Goal: Transaction & Acquisition: Purchase product/service

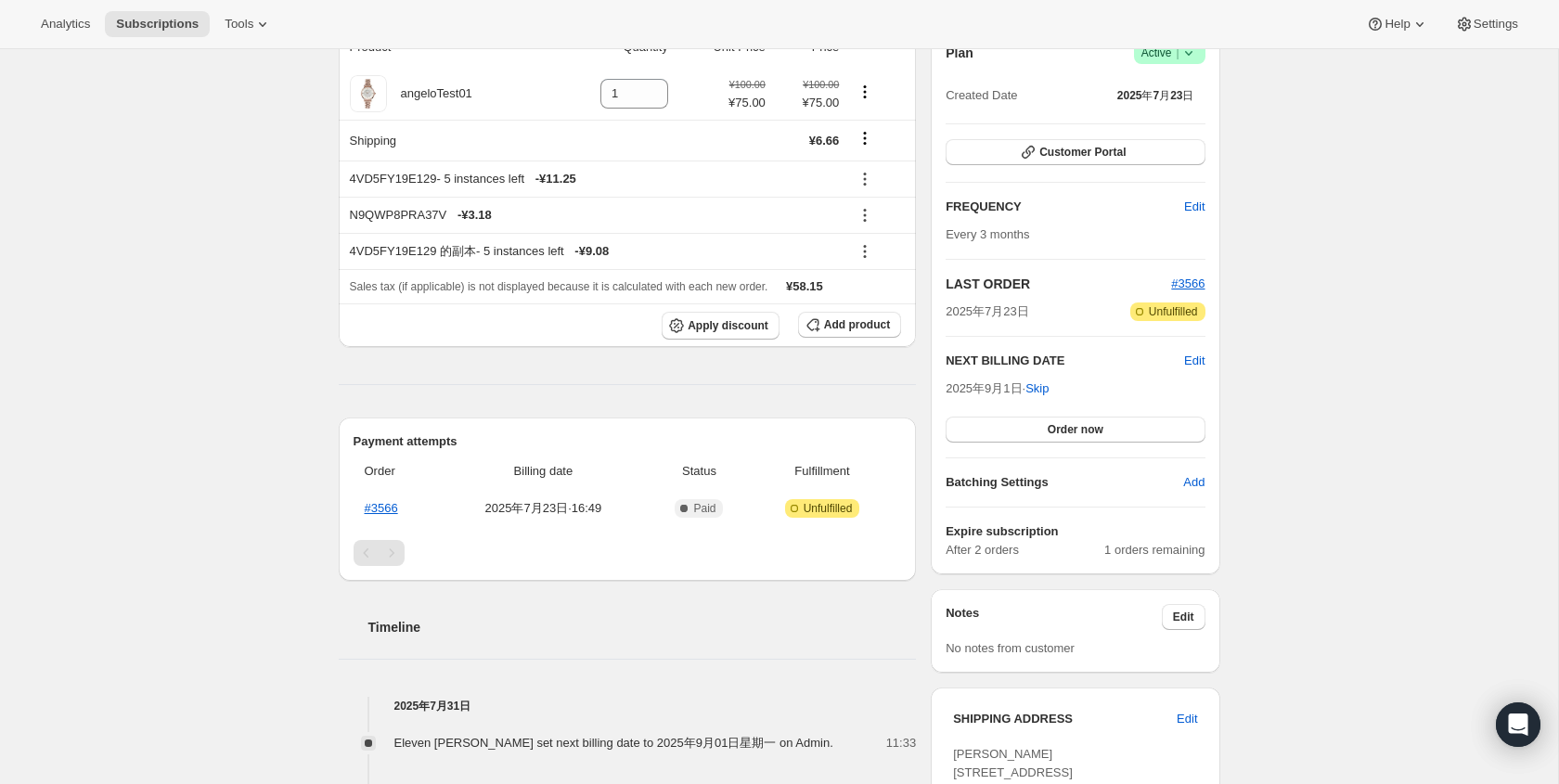
scroll to position [195, 0]
click at [1100, 432] on span "Order now" at bounding box center [1075, 427] width 56 height 15
click at [1091, 428] on span "Click to confirm" at bounding box center [1074, 427] width 84 height 15
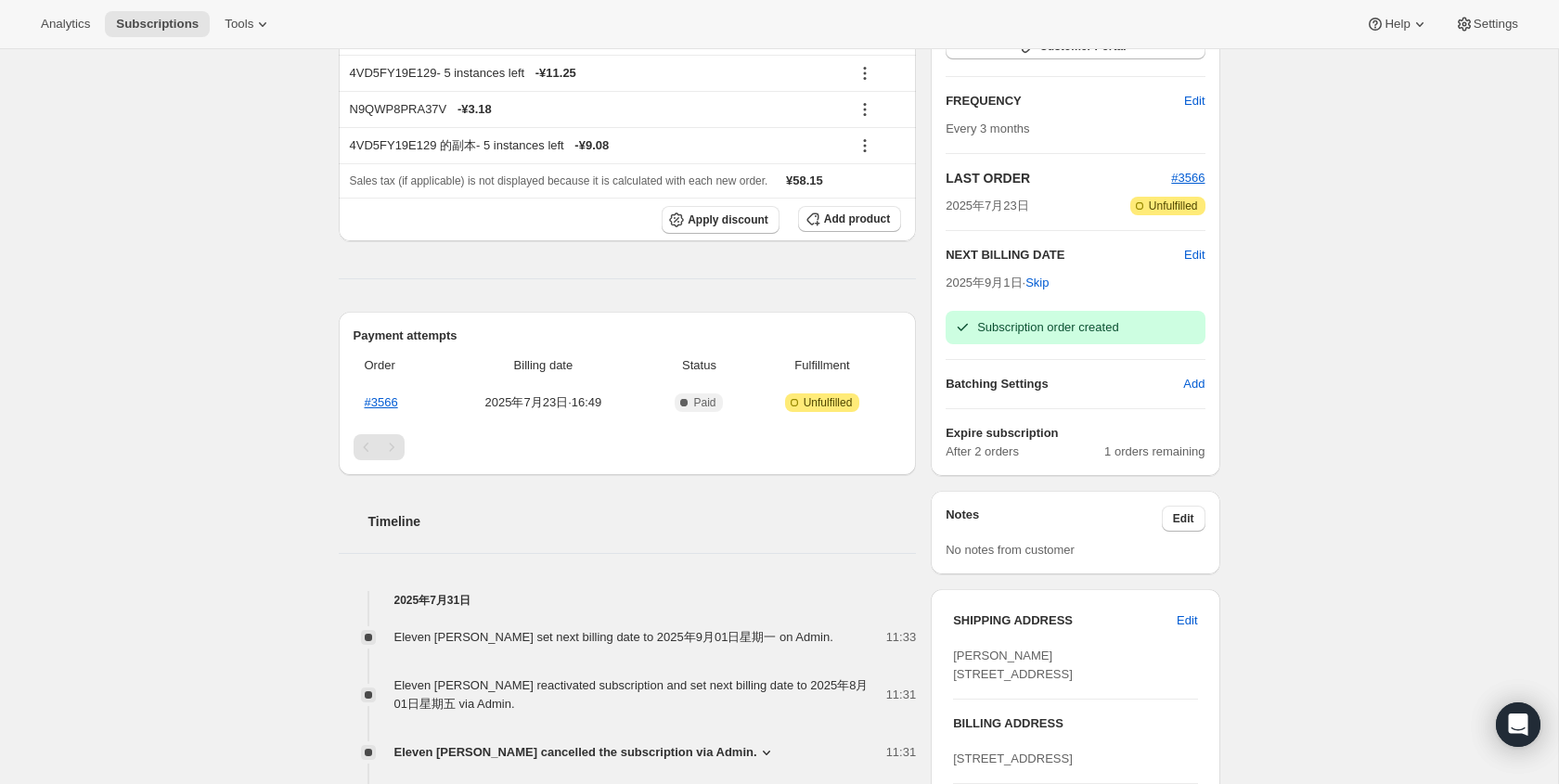
scroll to position [344, 0]
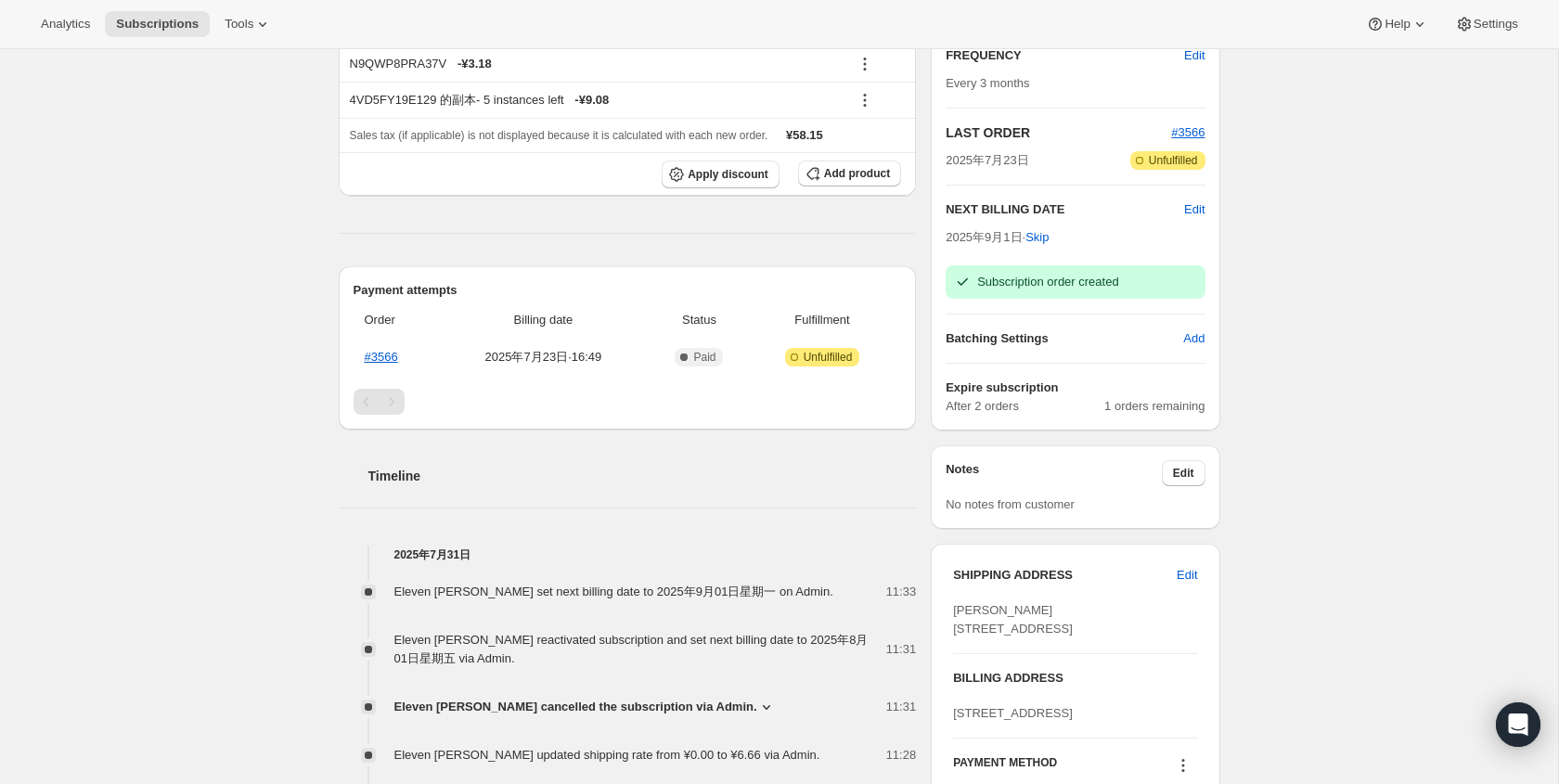
click at [1017, 287] on span "Subscription order created" at bounding box center [1047, 281] width 141 height 14
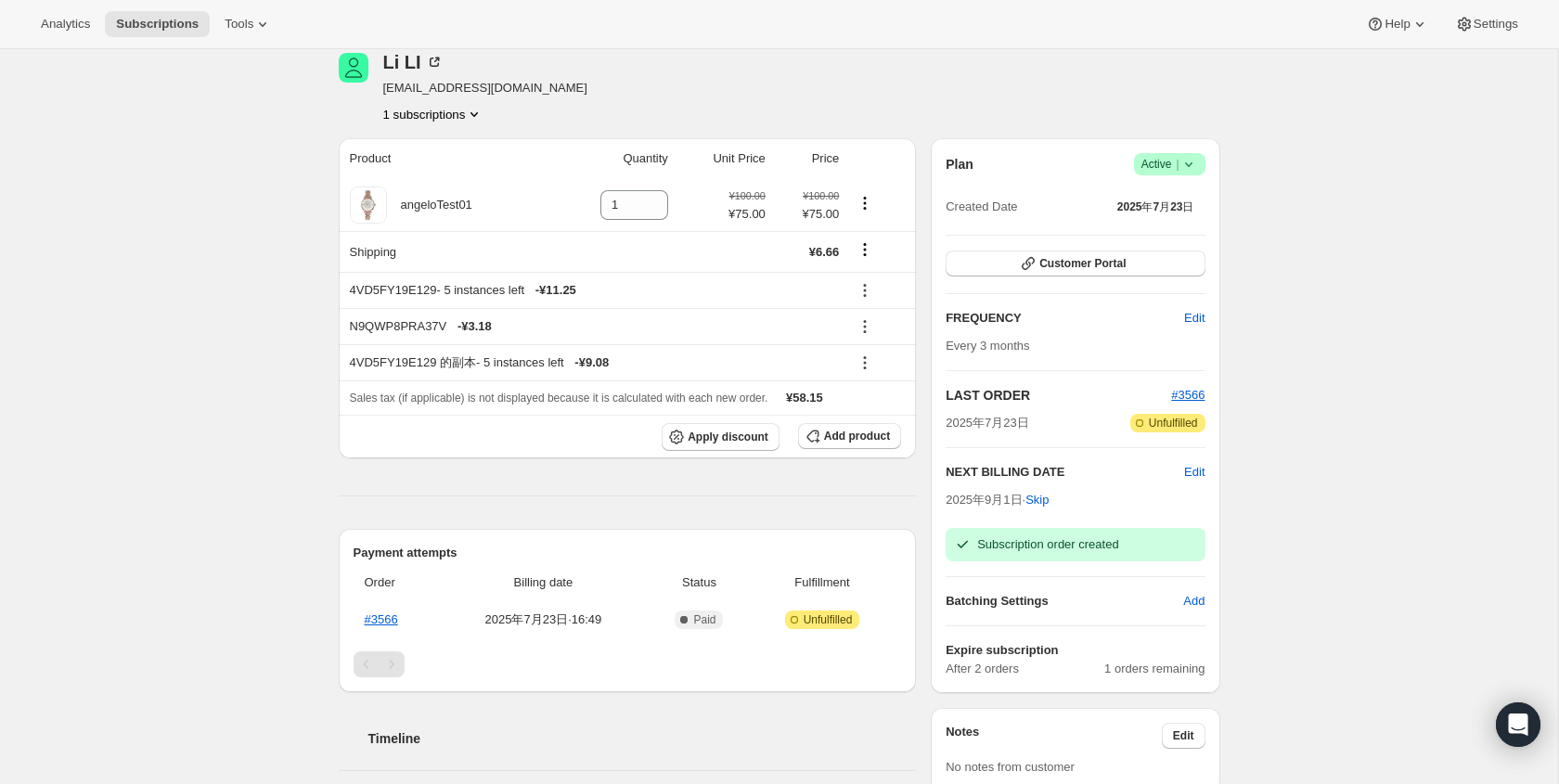
scroll to position [1, 0]
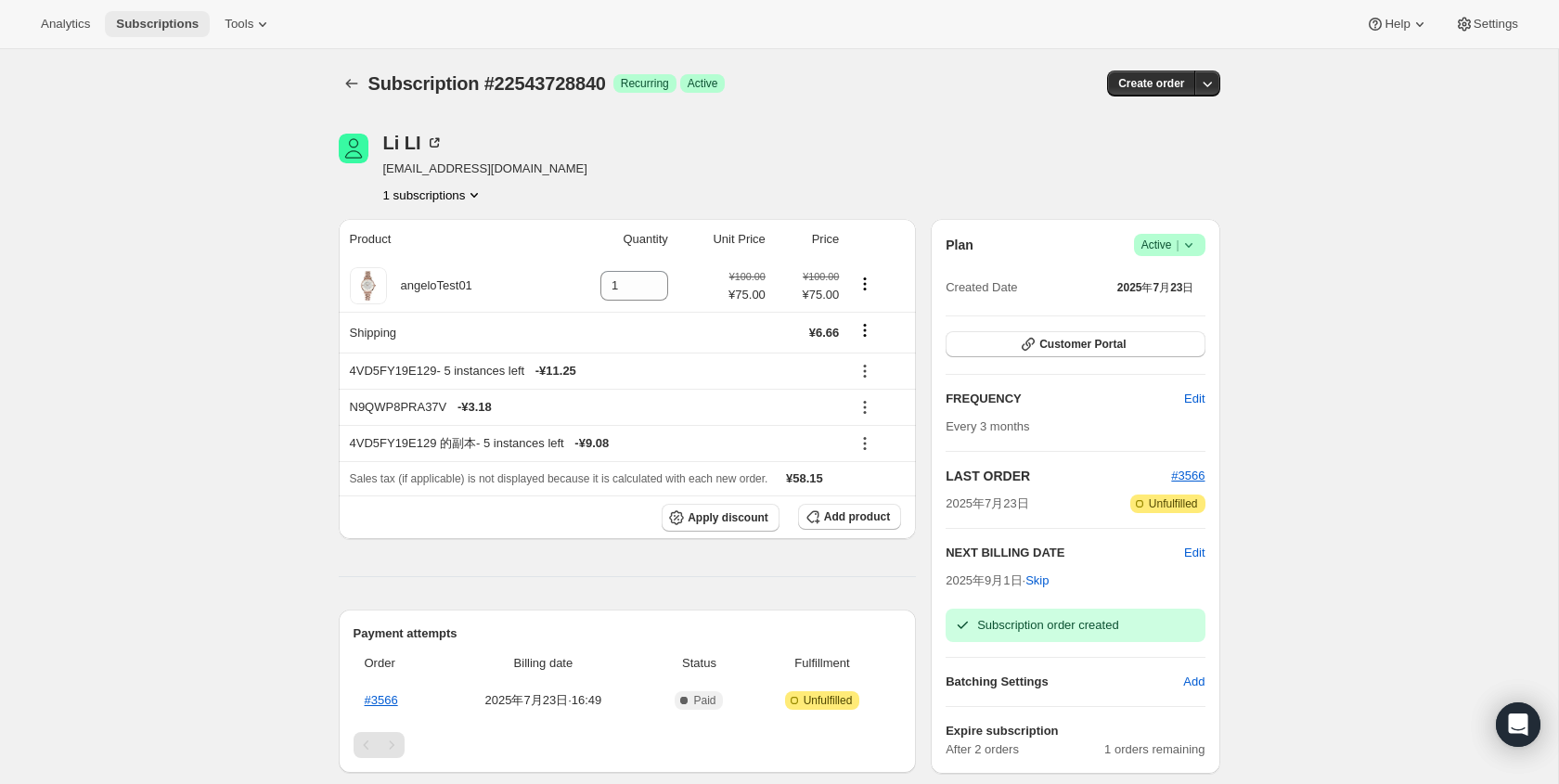
click at [132, 29] on span "Subscriptions" at bounding box center [157, 24] width 82 height 15
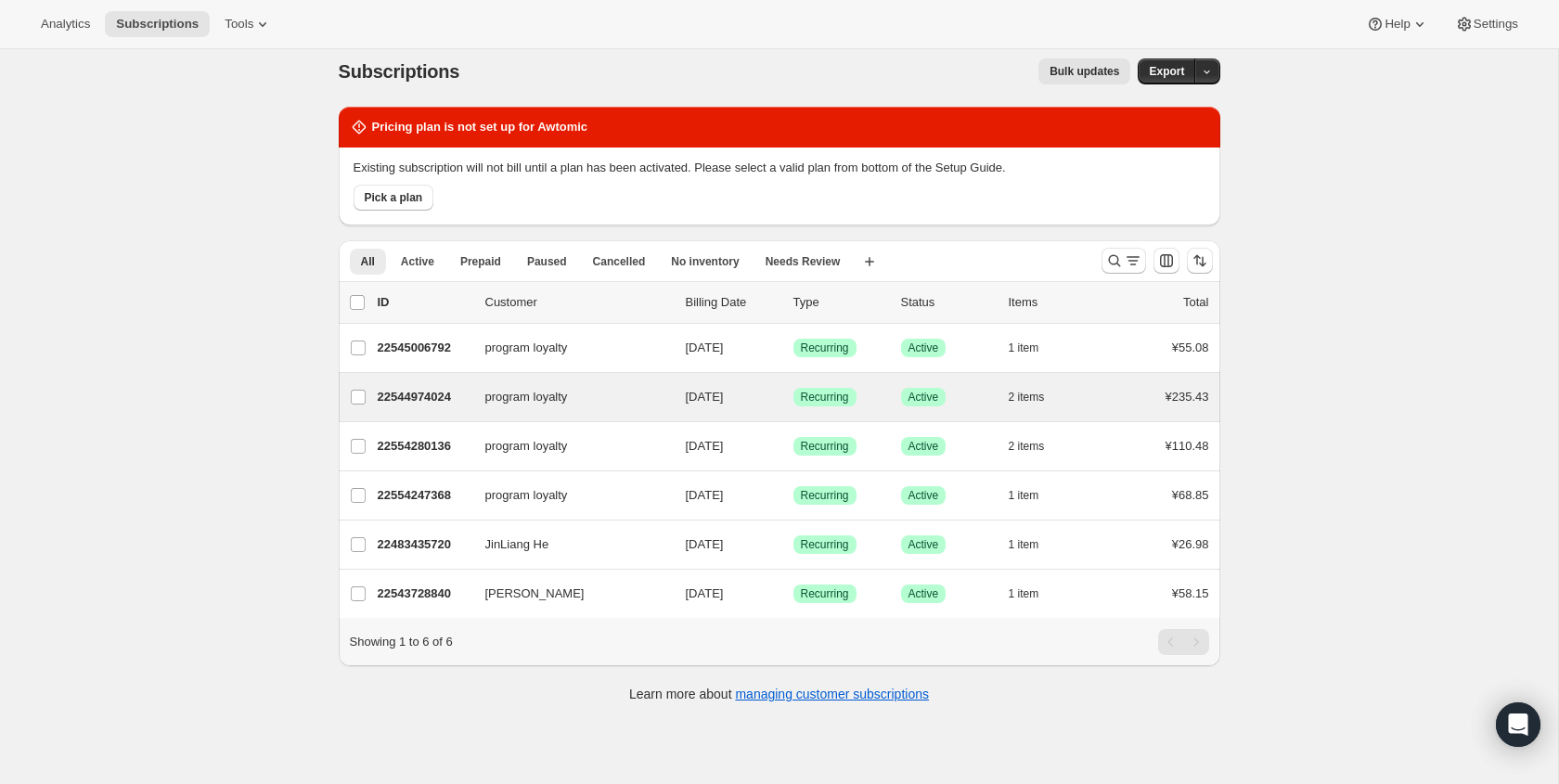
scroll to position [18, 0]
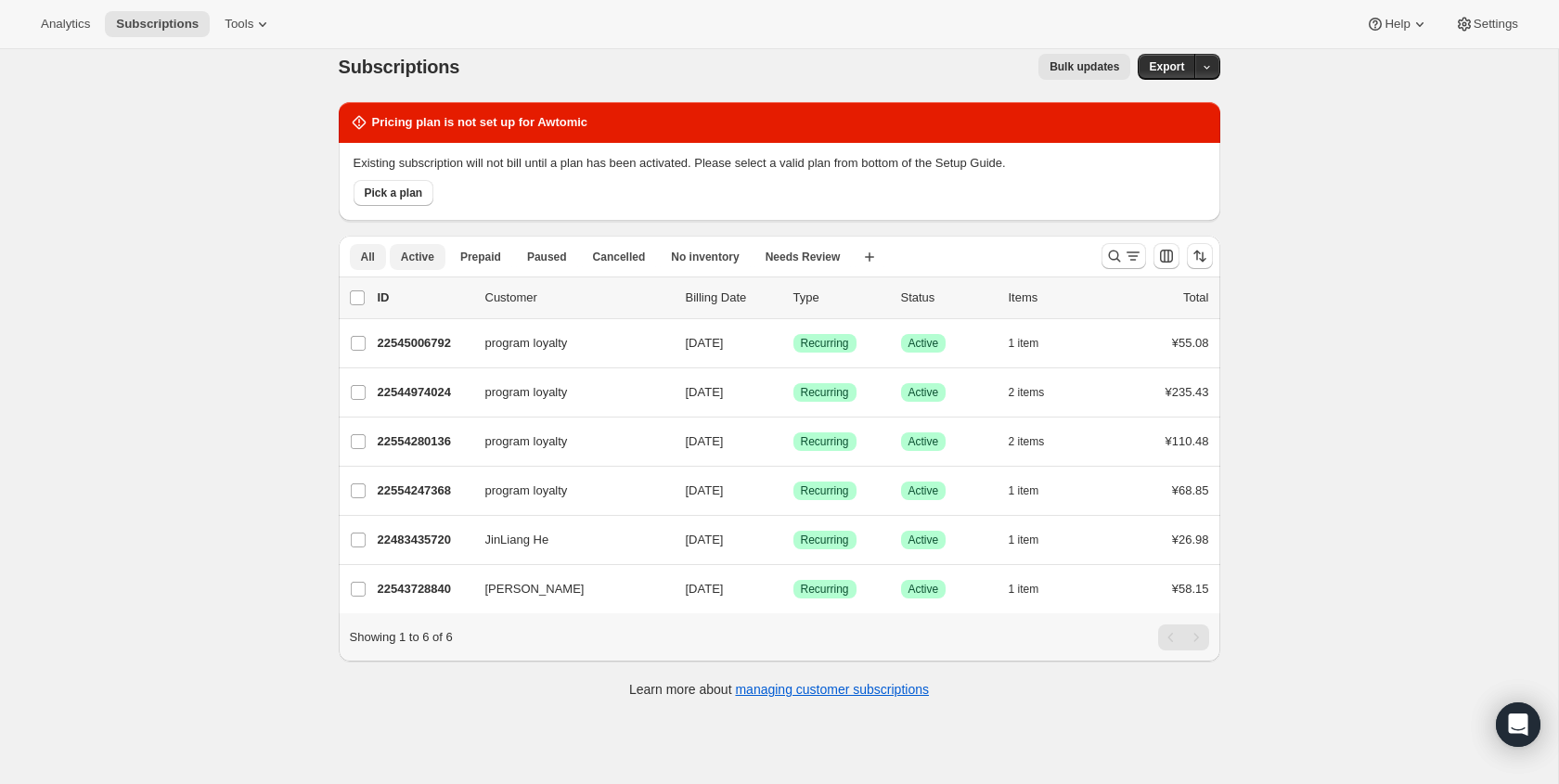
click at [412, 266] on button "Active" at bounding box center [417, 257] width 56 height 26
click at [373, 262] on span "All" at bounding box center [368, 257] width 14 height 15
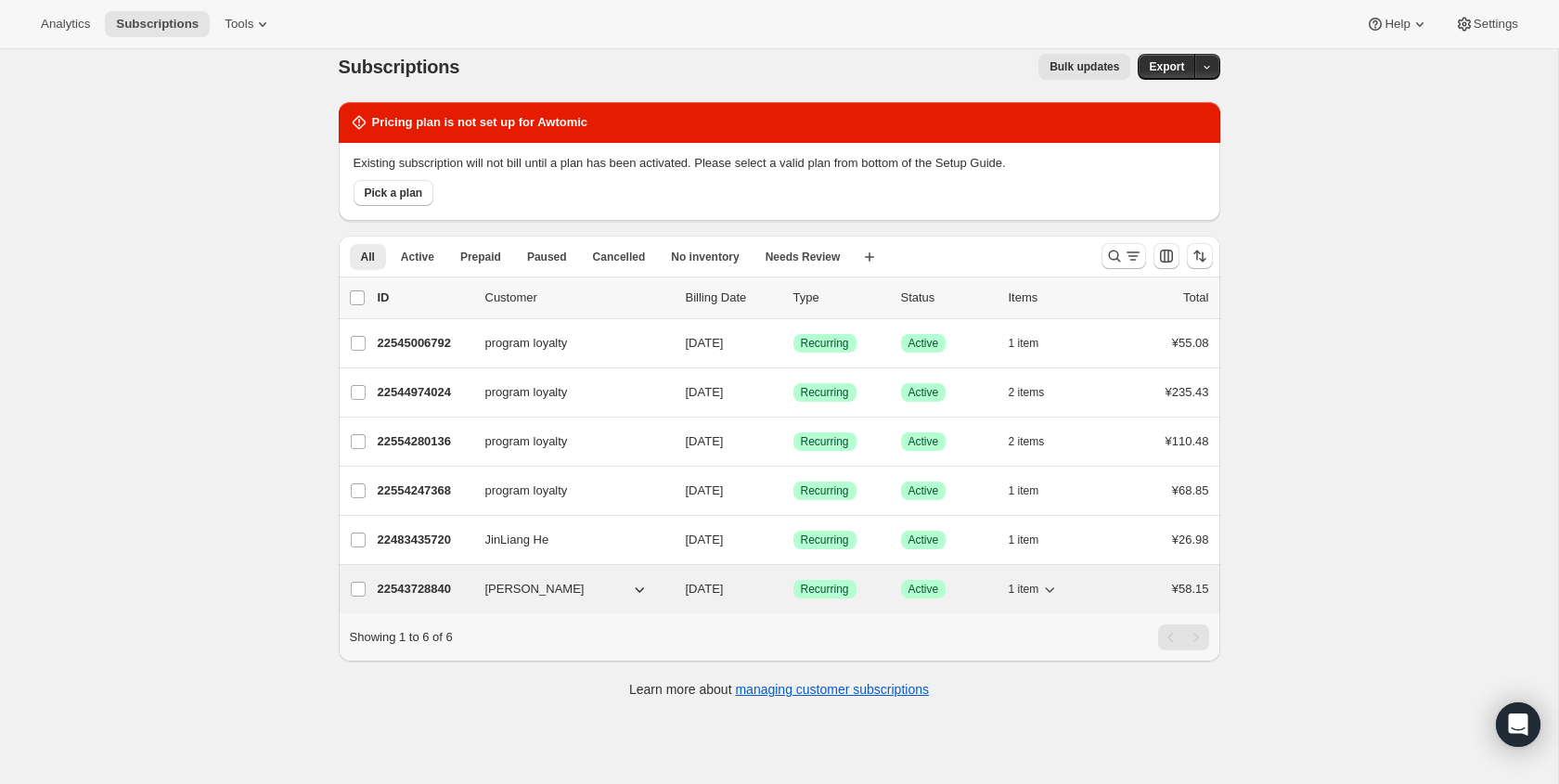
click at [622, 579] on button "[PERSON_NAME]" at bounding box center [567, 589] width 186 height 30
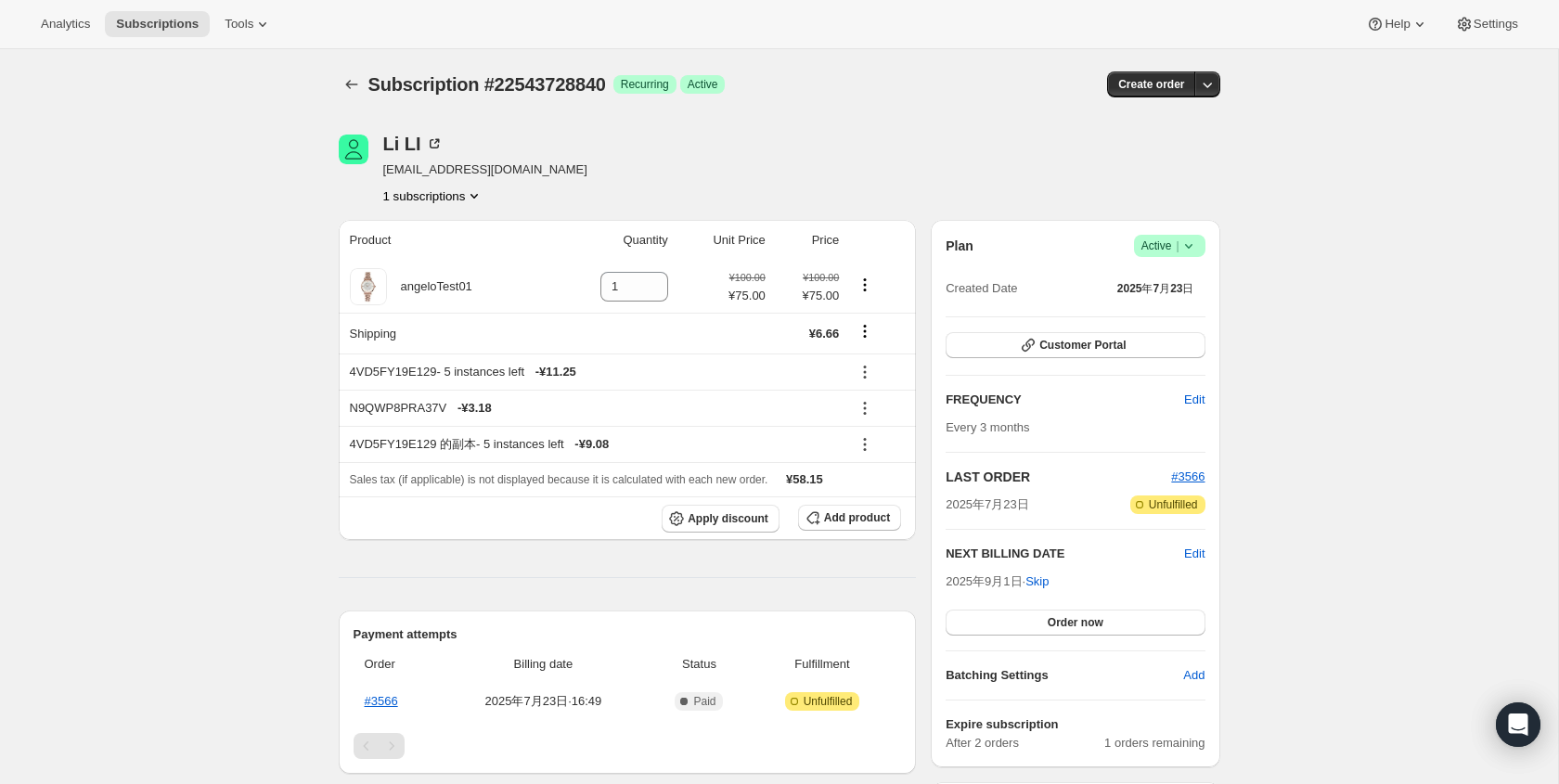
click at [1159, 505] on span "Unfulfilled" at bounding box center [1173, 505] width 49 height 15
click at [1113, 618] on button "Order now" at bounding box center [1074, 623] width 259 height 26
click at [1113, 621] on span "Click to confirm" at bounding box center [1074, 623] width 84 height 15
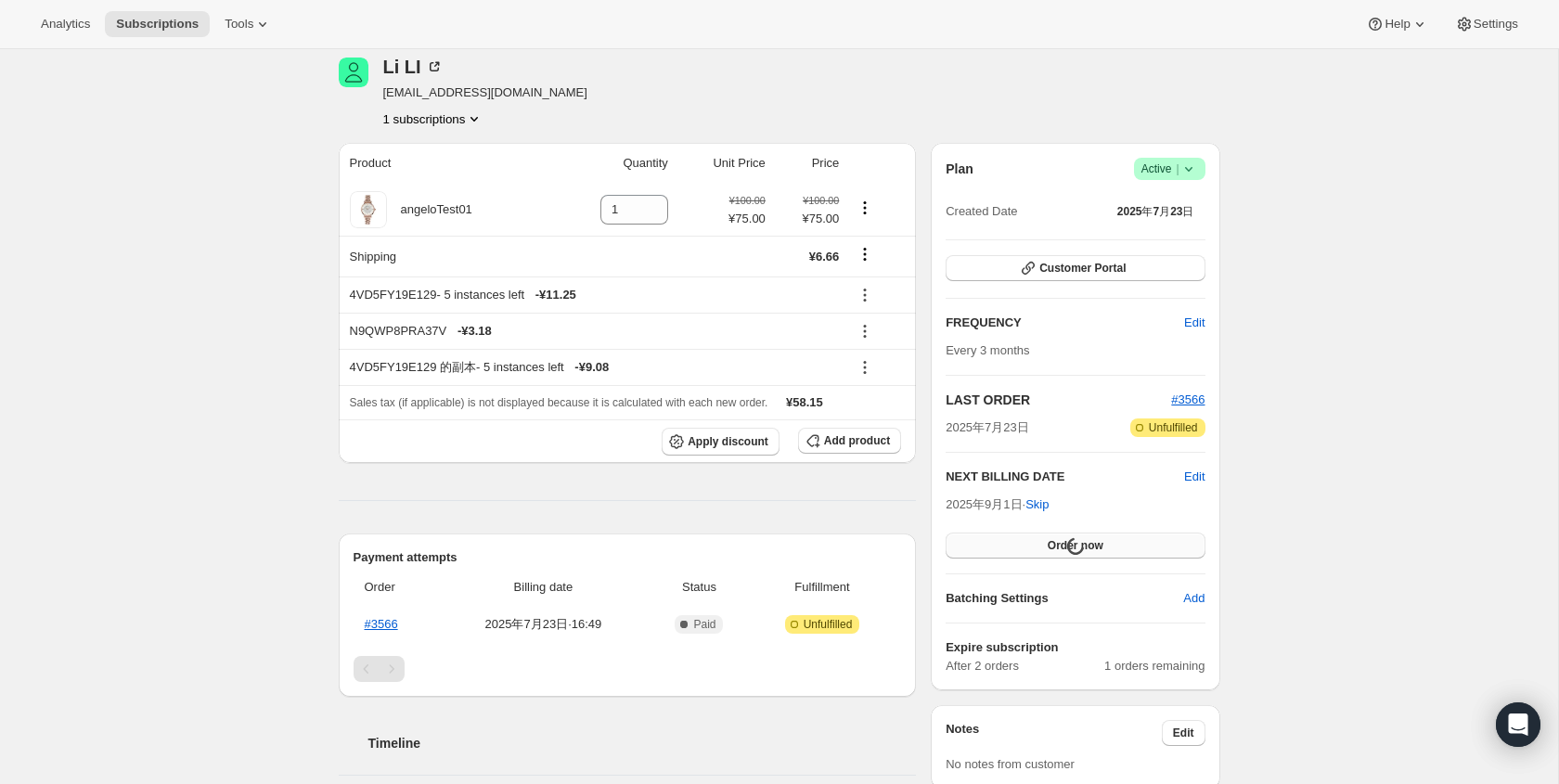
scroll to position [78, 0]
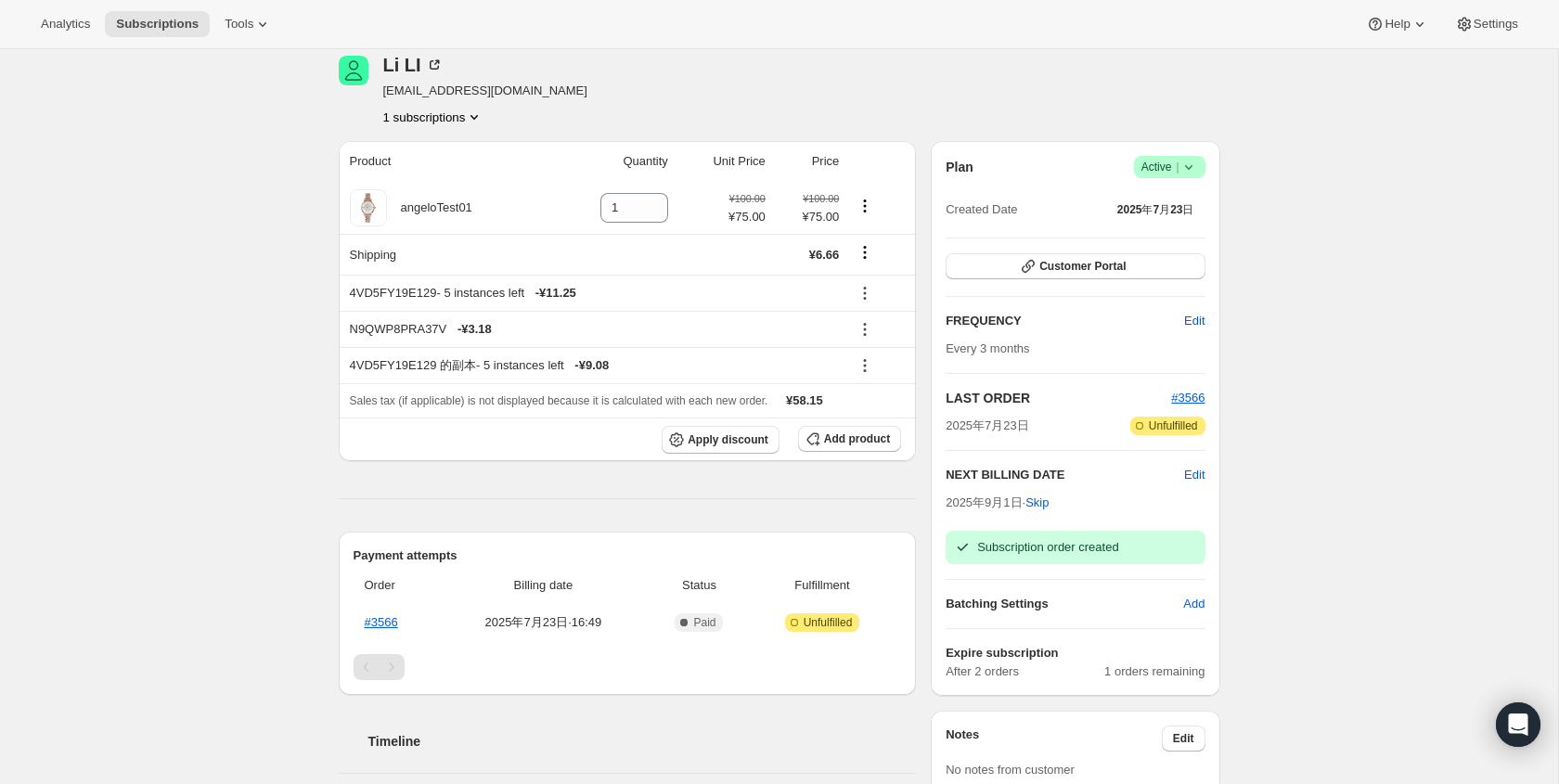
click at [1014, 550] on span "Subscription order created" at bounding box center [1047, 547] width 141 height 14
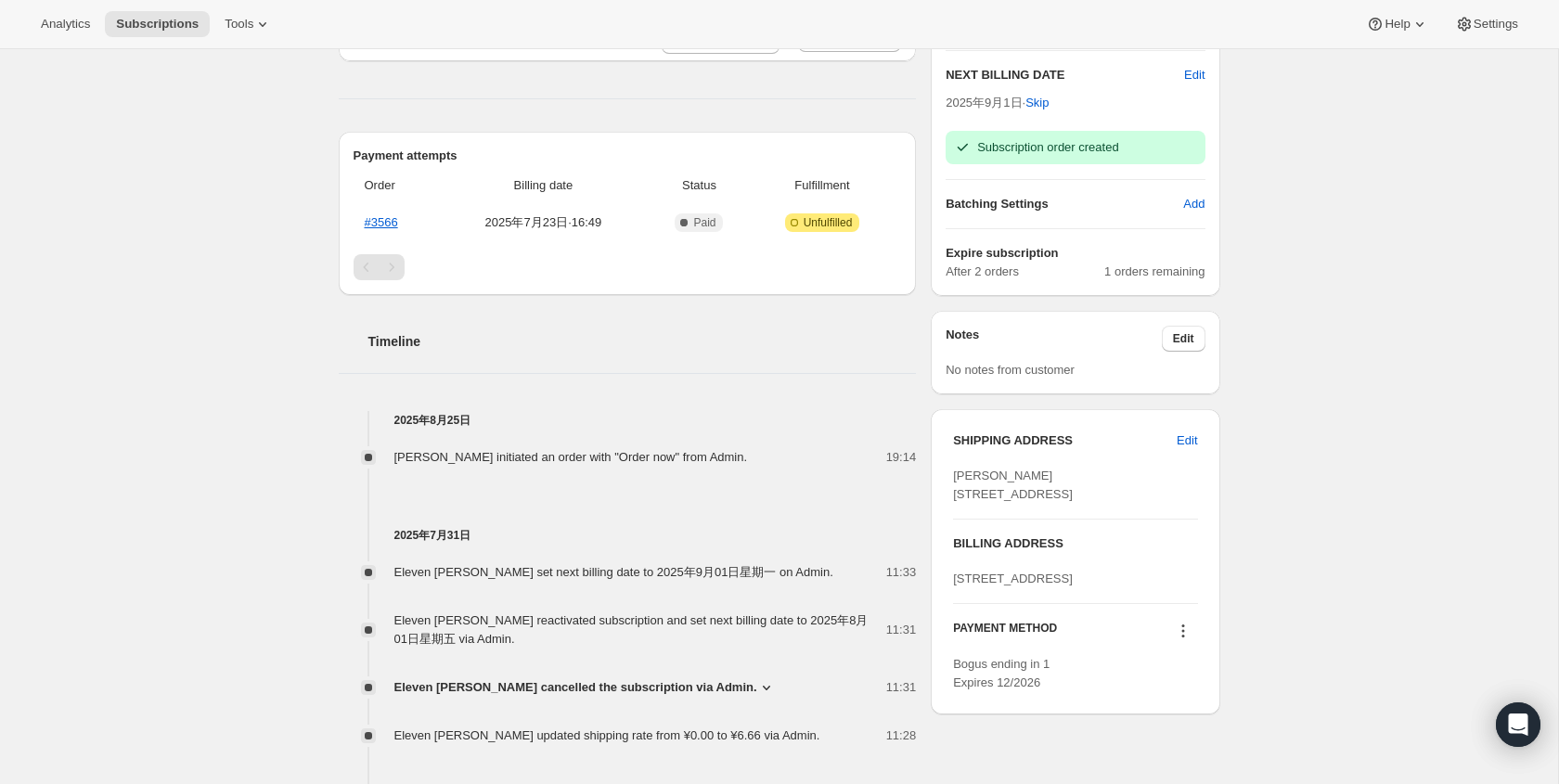
scroll to position [659, 0]
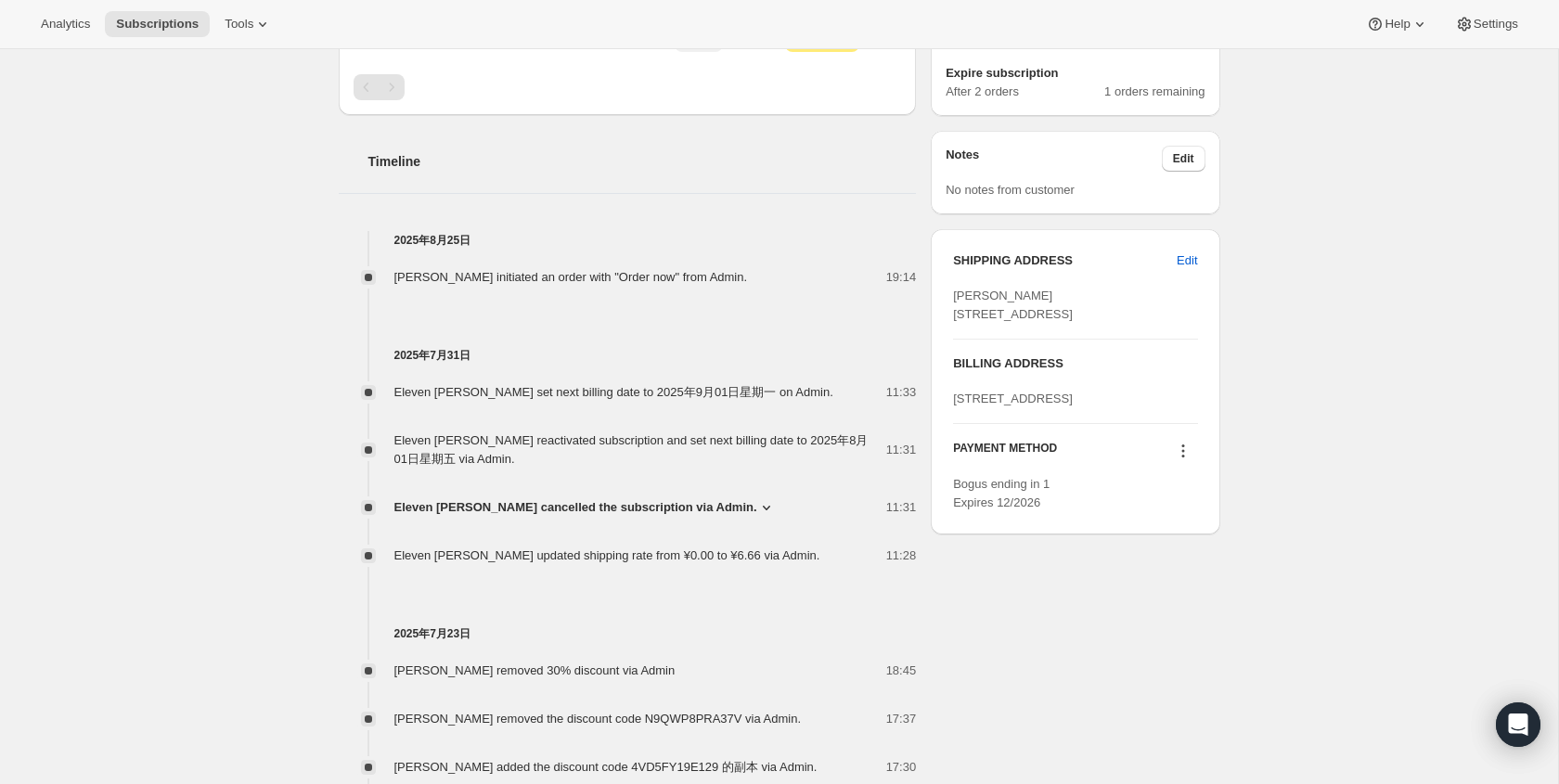
click at [657, 281] on span "[PERSON_NAME] initiated an order with "Order now" from Admin." at bounding box center [570, 276] width 354 height 14
click at [439, 354] on h4 "2025年7月31日" at bounding box center [627, 356] width 578 height 19
click at [451, 273] on span "[PERSON_NAME] initiated an order with "Order now" from Admin." at bounding box center [570, 276] width 354 height 14
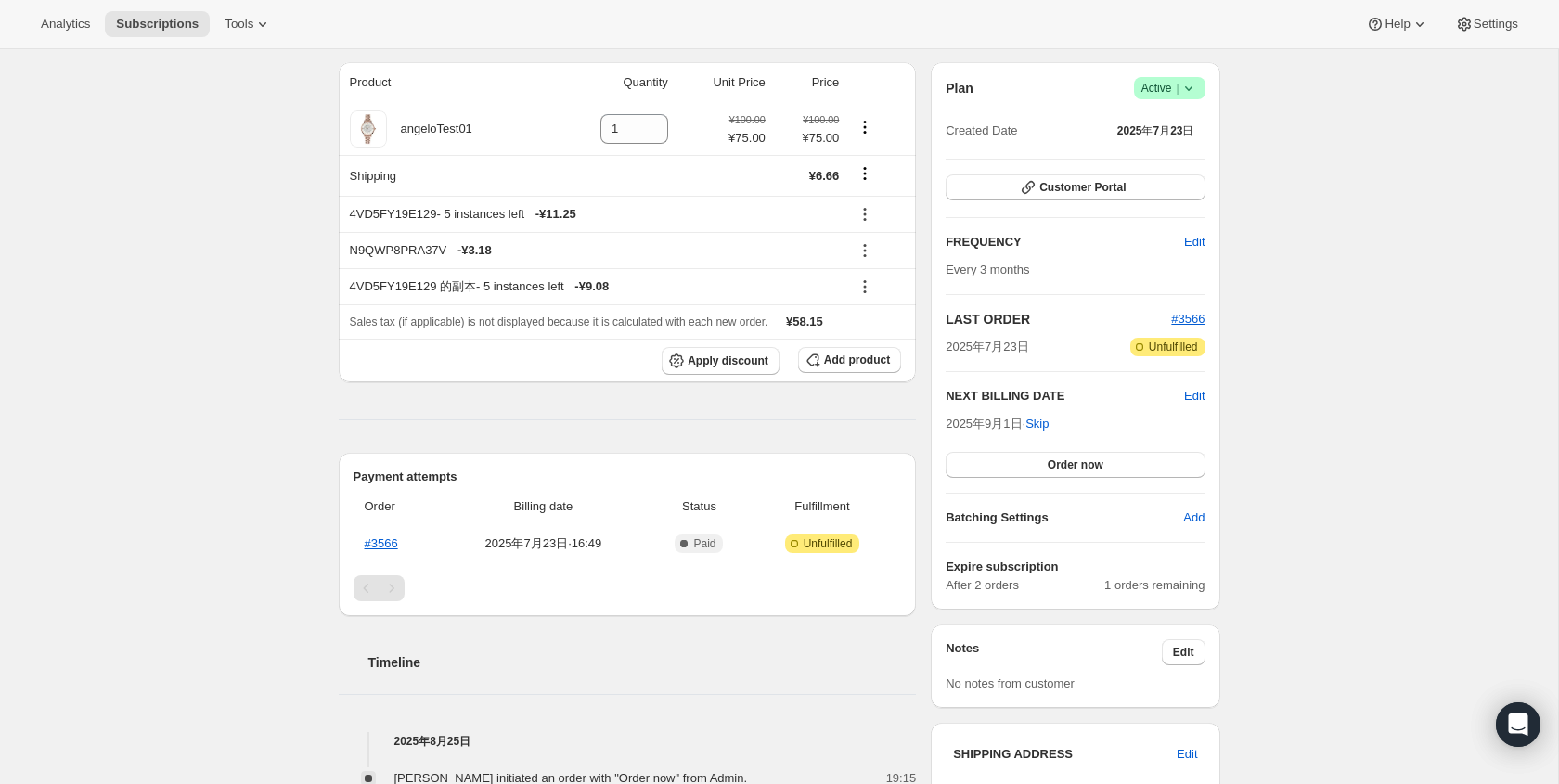
scroll to position [176, 0]
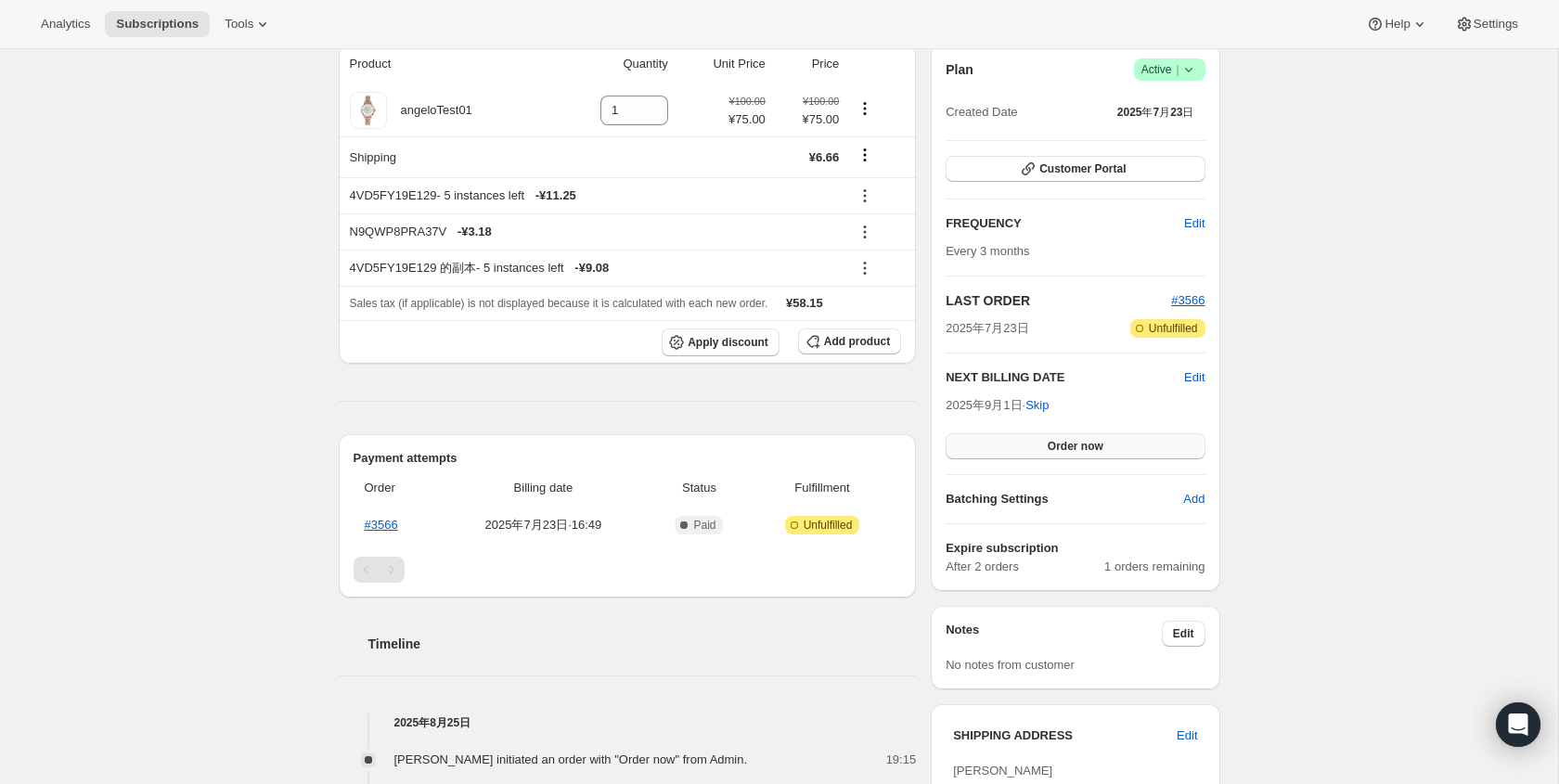
click at [1082, 442] on span "Order now" at bounding box center [1075, 446] width 56 height 15
click at [1038, 443] on span "Click to confirm" at bounding box center [1074, 446] width 84 height 15
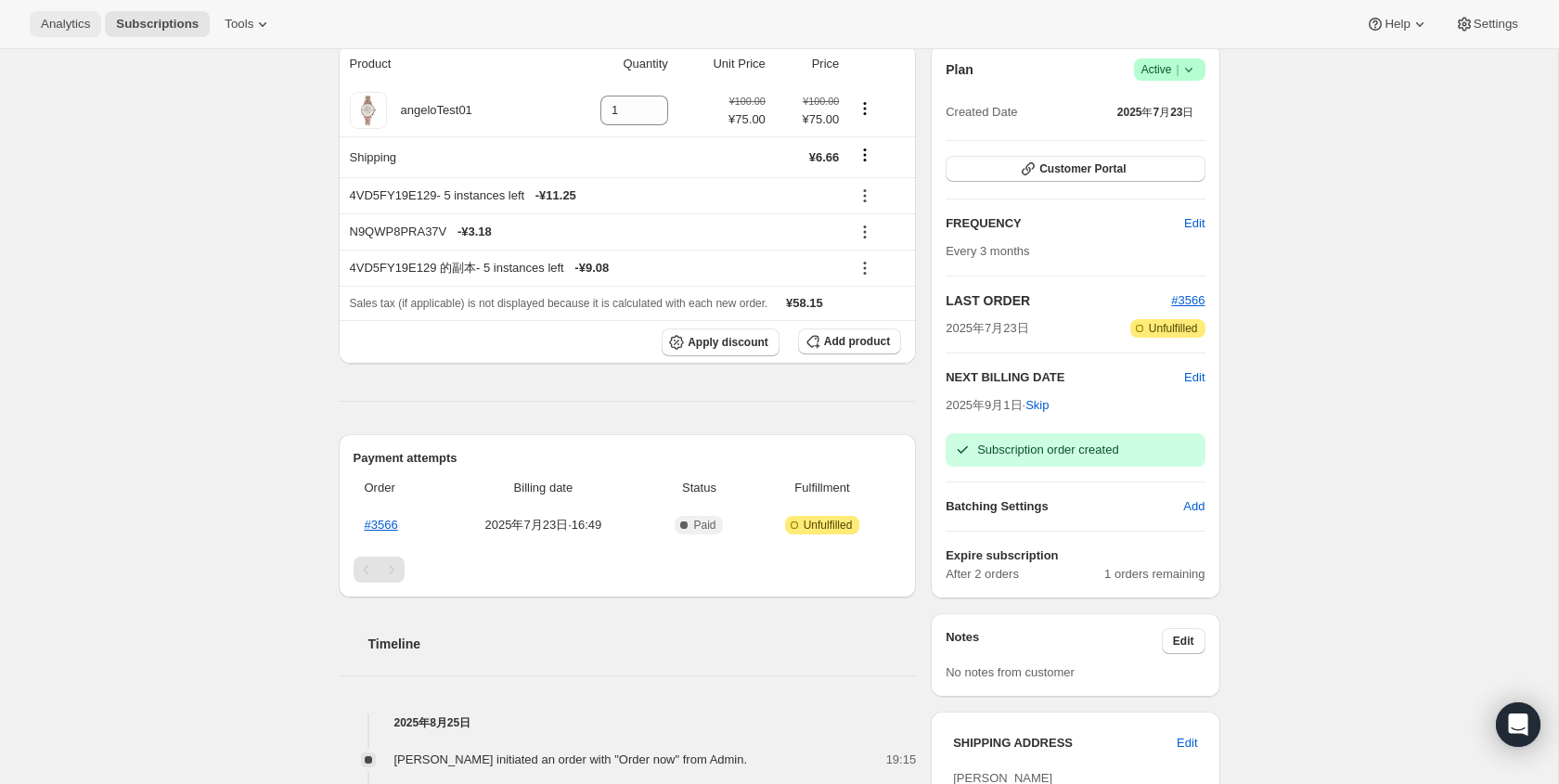
click at [82, 27] on span "Analytics" at bounding box center [65, 24] width 49 height 15
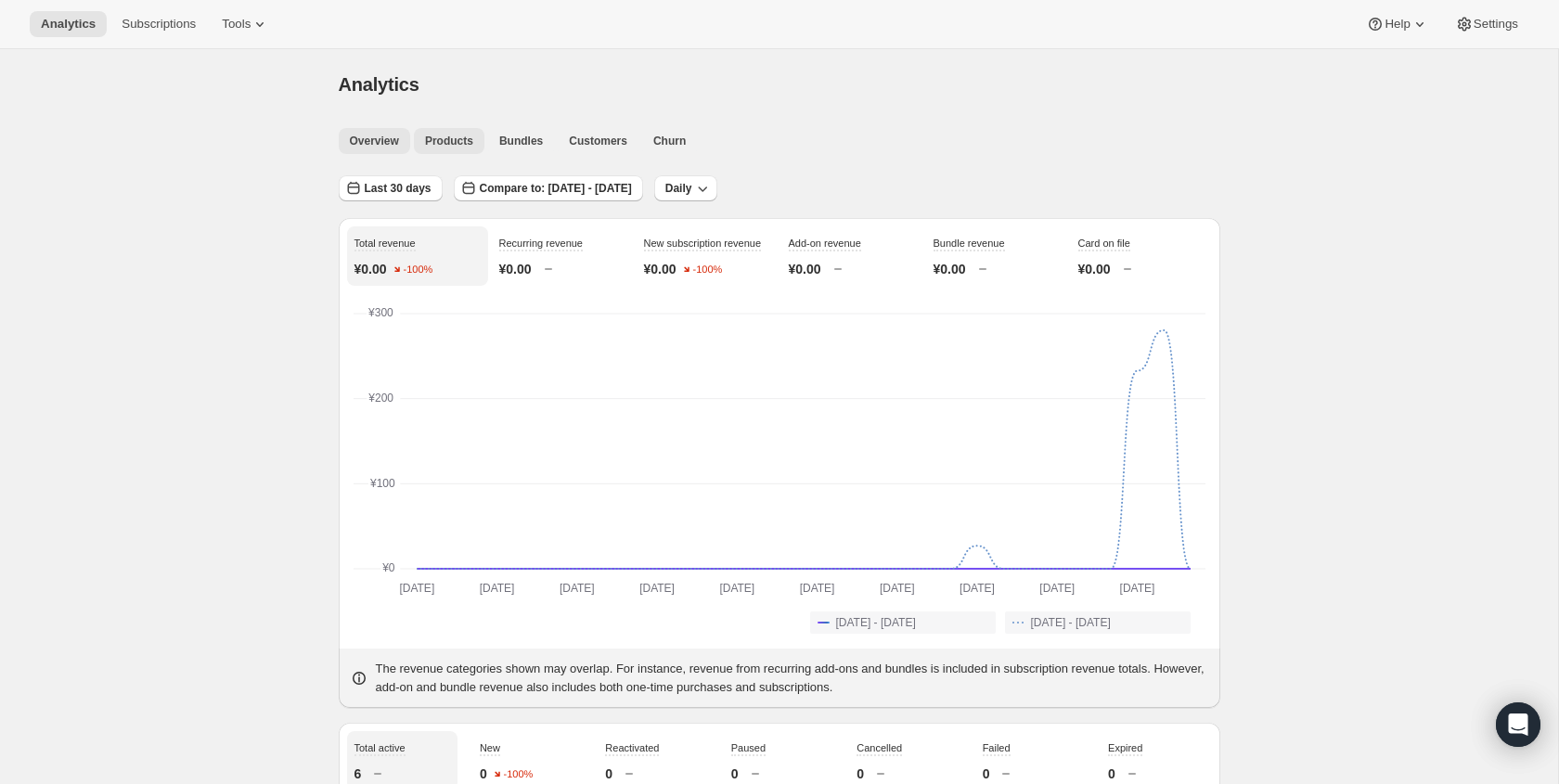
click at [451, 145] on span "Products" at bounding box center [449, 141] width 49 height 15
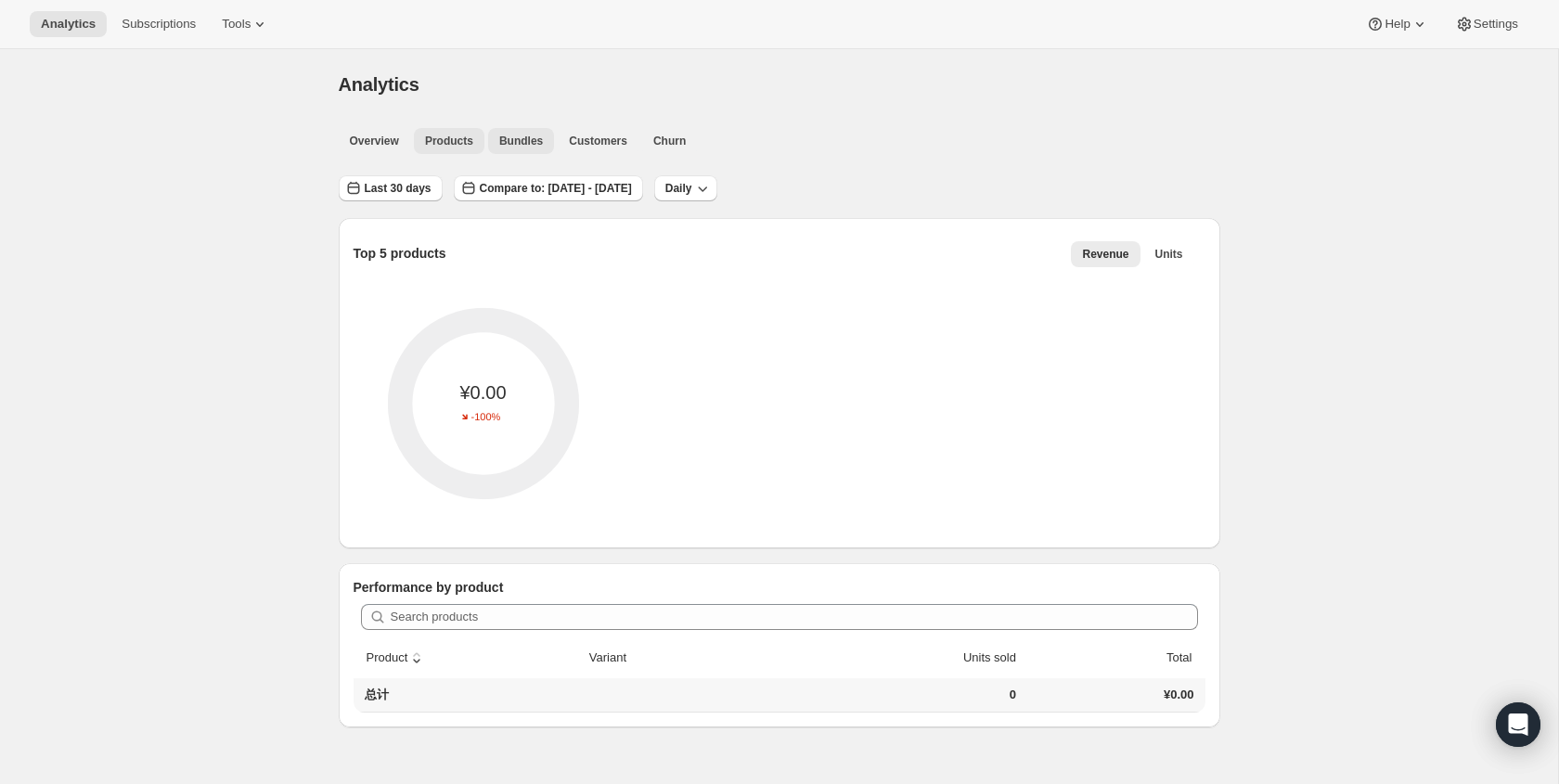
click at [540, 136] on span "Bundles" at bounding box center [521, 141] width 44 height 15
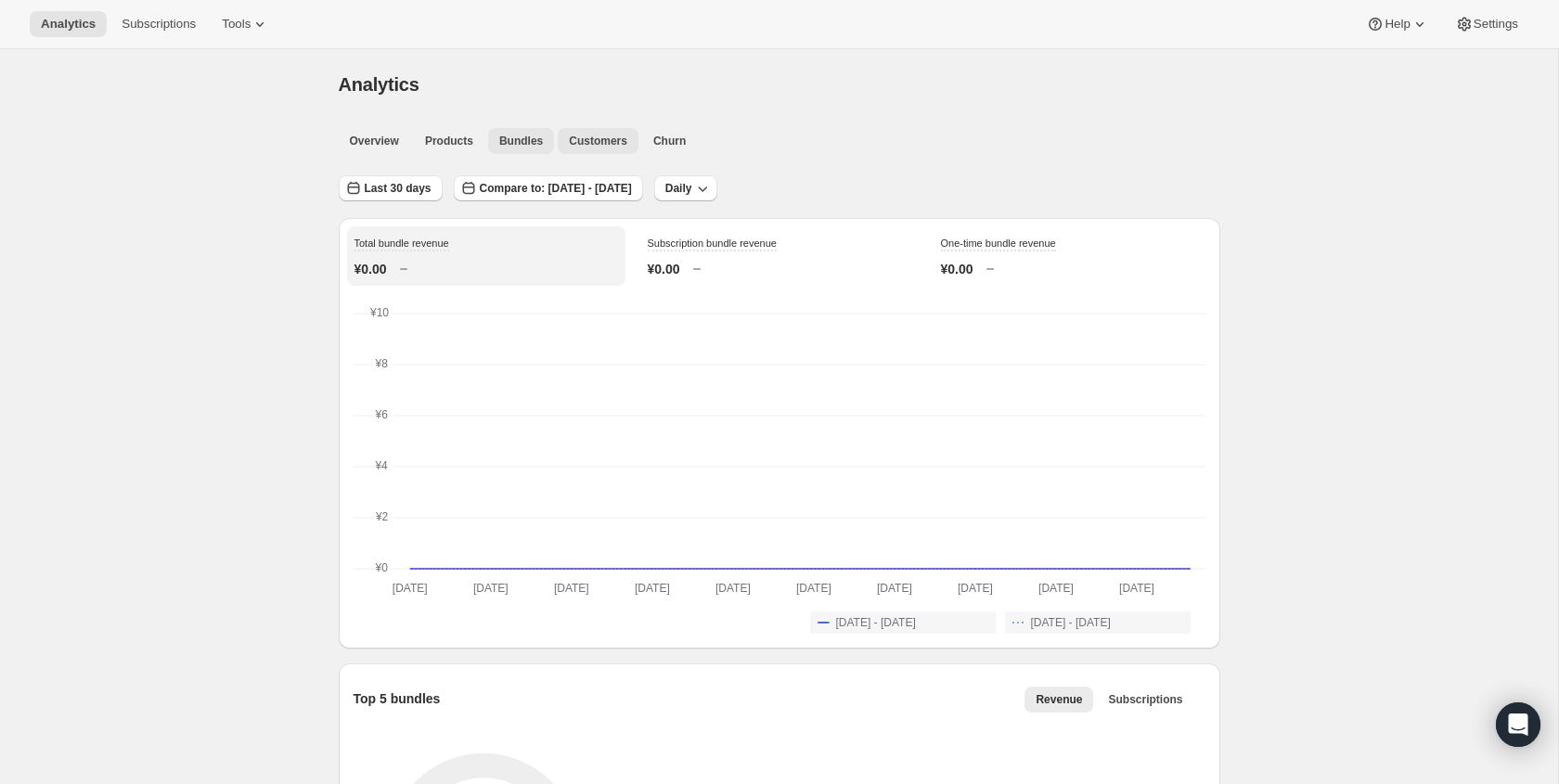
click at [583, 138] on span "Customers" at bounding box center [597, 141] width 59 height 15
